Goal: Task Accomplishment & Management: Use online tool/utility

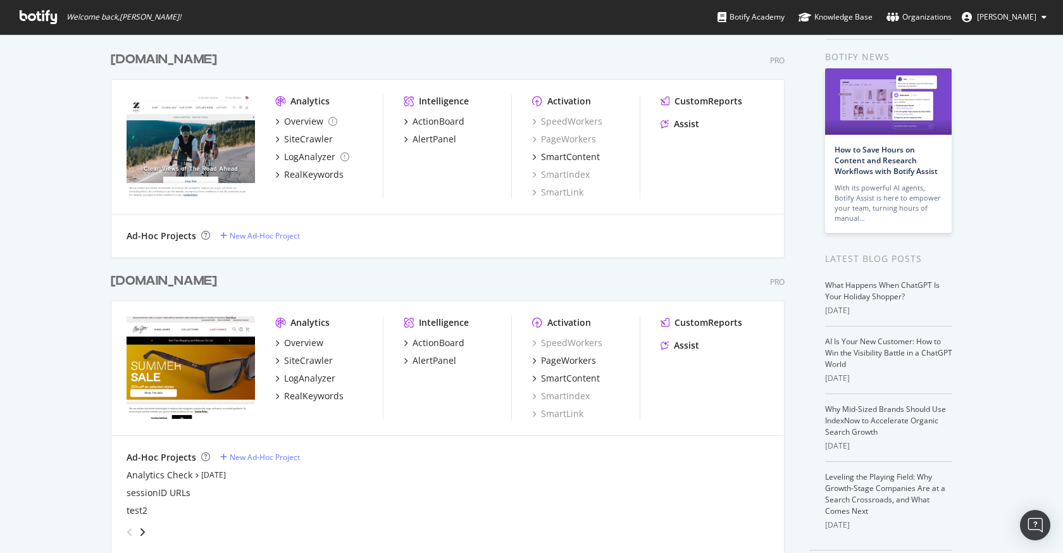
scroll to position [56, 0]
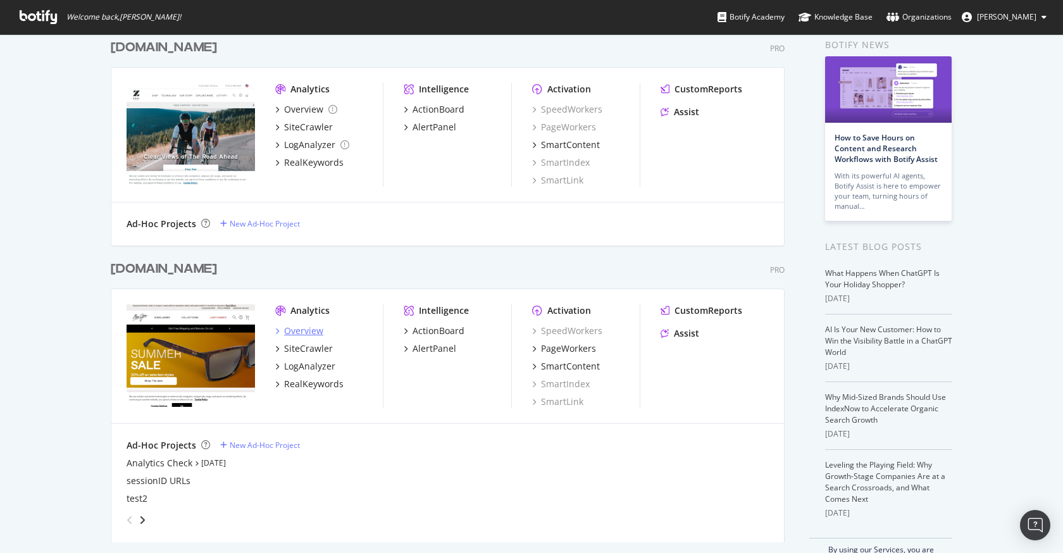
click at [304, 330] on div "Overview" at bounding box center [303, 331] width 39 height 13
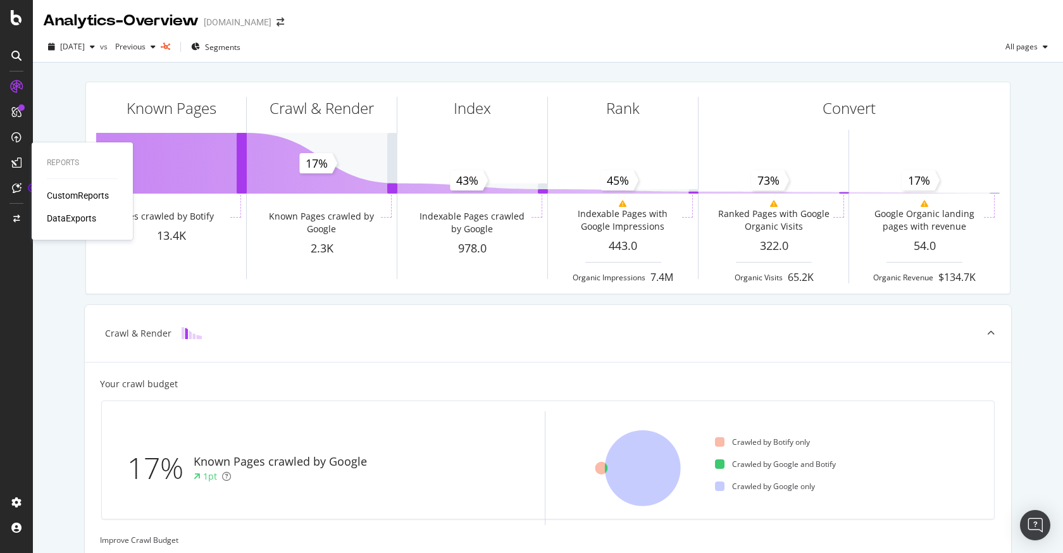
click at [62, 198] on div "CustomReports" at bounding box center [78, 195] width 62 height 13
